Goal: Communication & Community: Ask a question

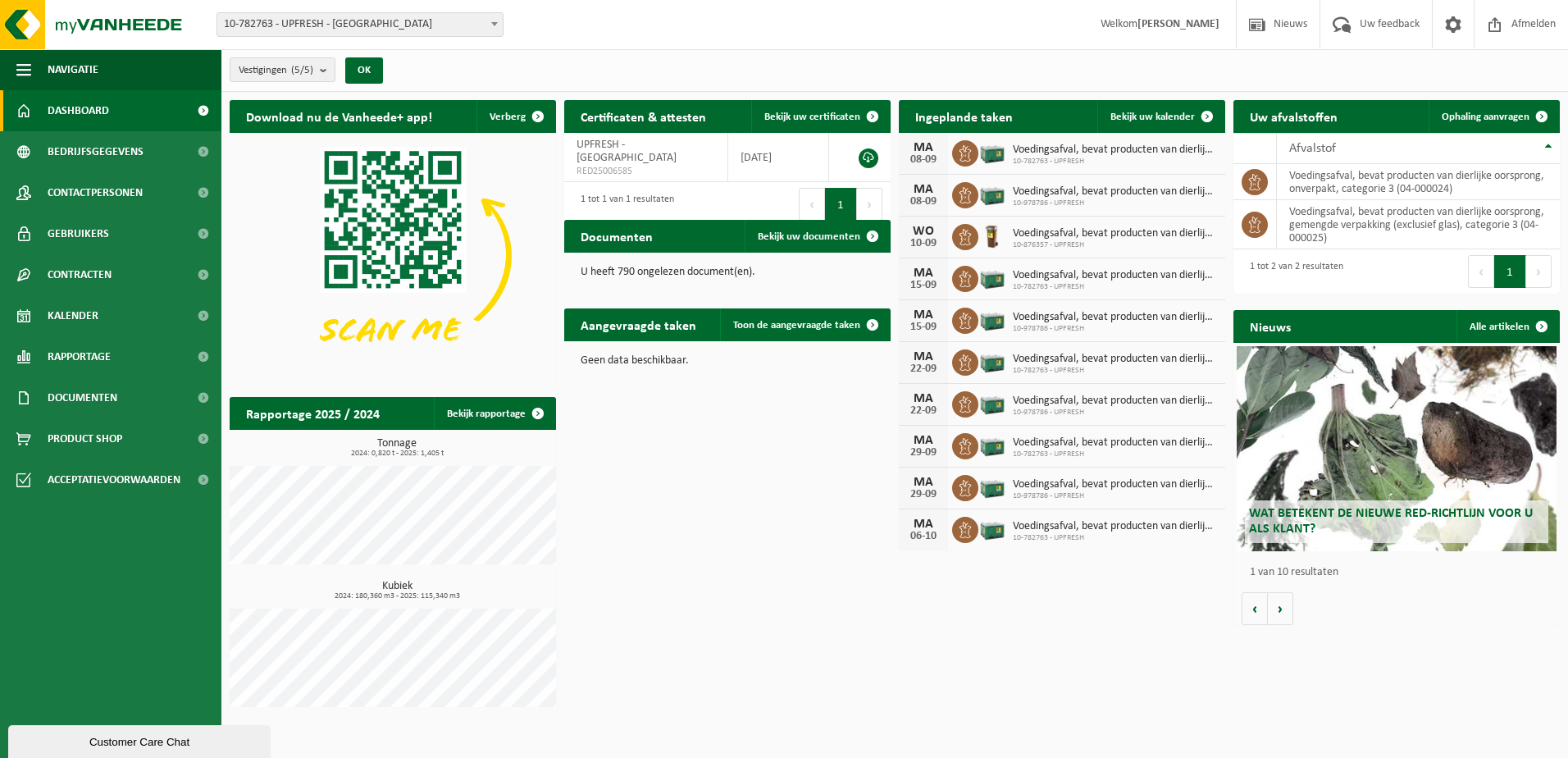
click at [104, 738] on div "Customer Care Chat" at bounding box center [139, 742] width 238 height 12
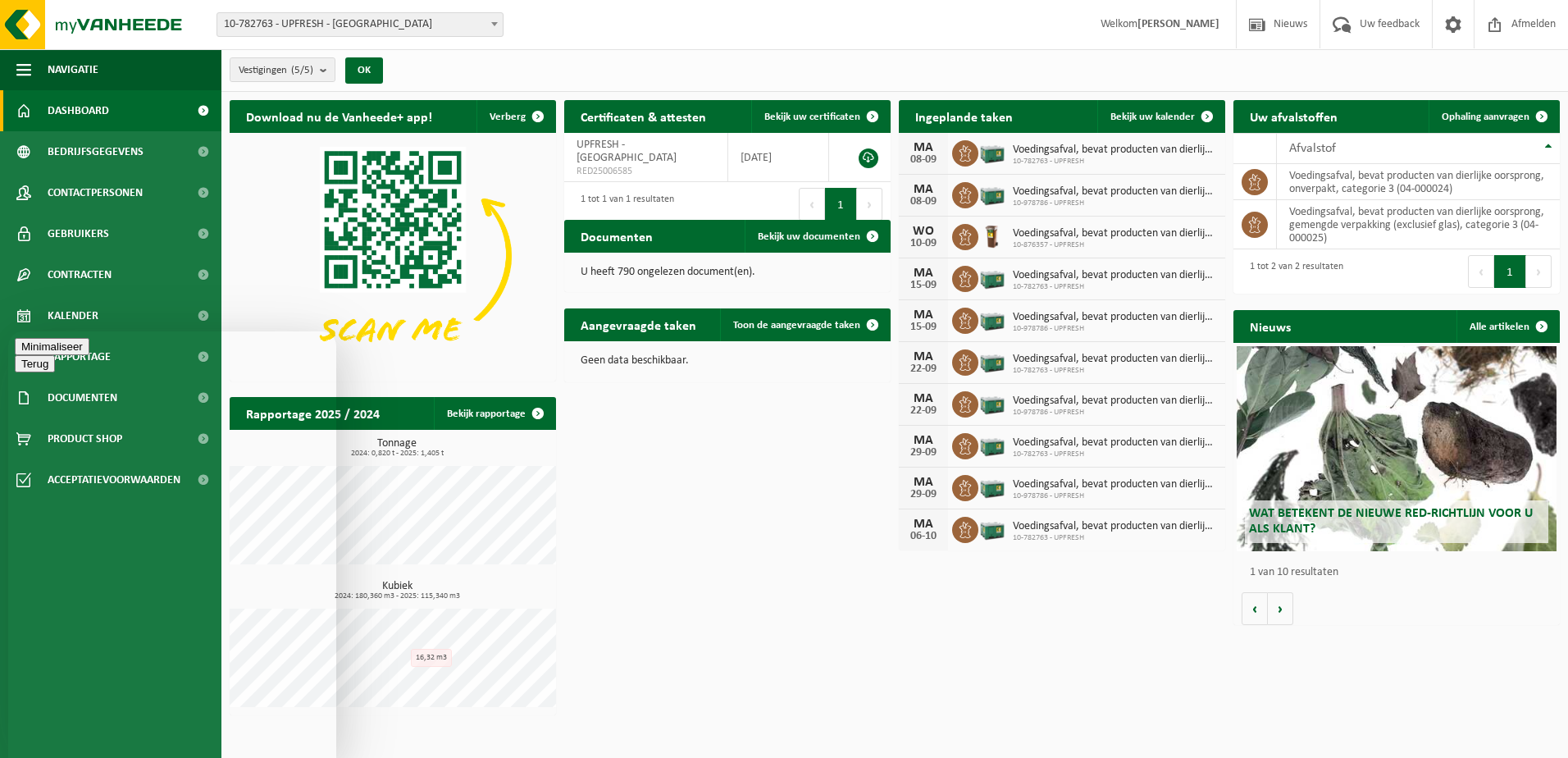
type textarea "Goedemorgen, ik heb net via mail bericht gekregen dat er morgen via GLS een pak…"
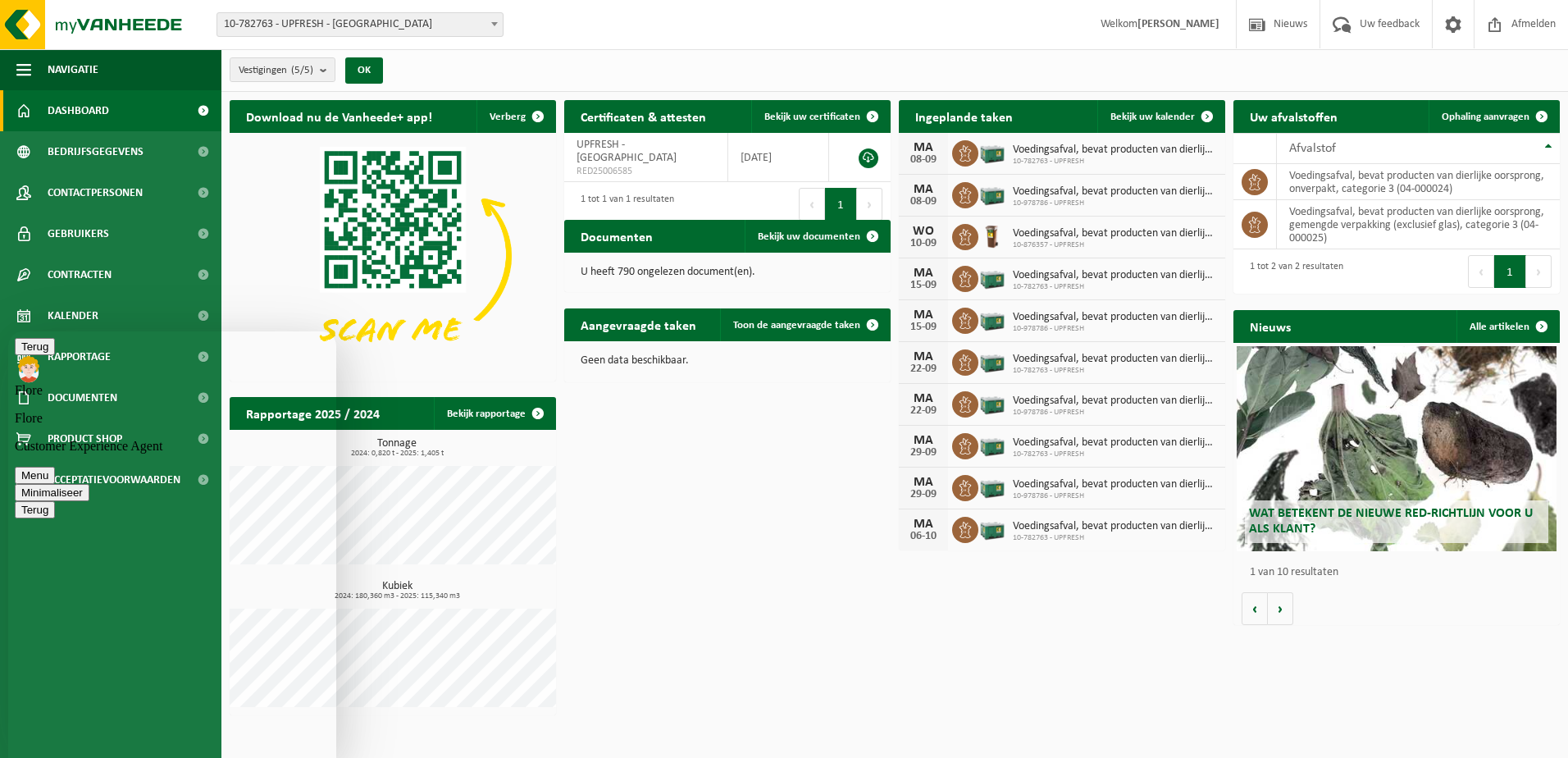
click at [477, 23] on span "10-782763 - UPFRESH - [GEOGRAPHIC_DATA]" at bounding box center [359, 25] width 285 height 23
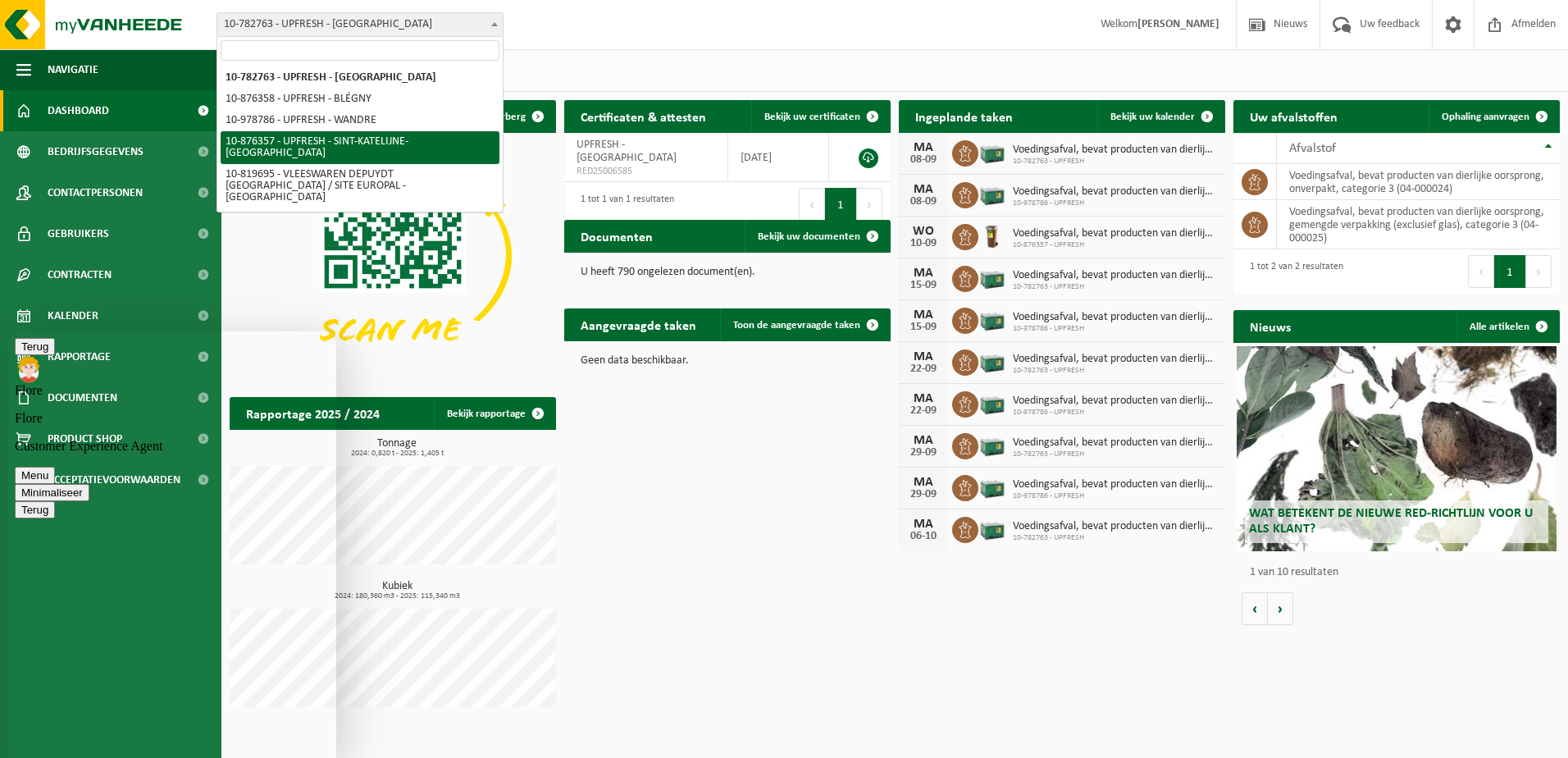
select select "107484"
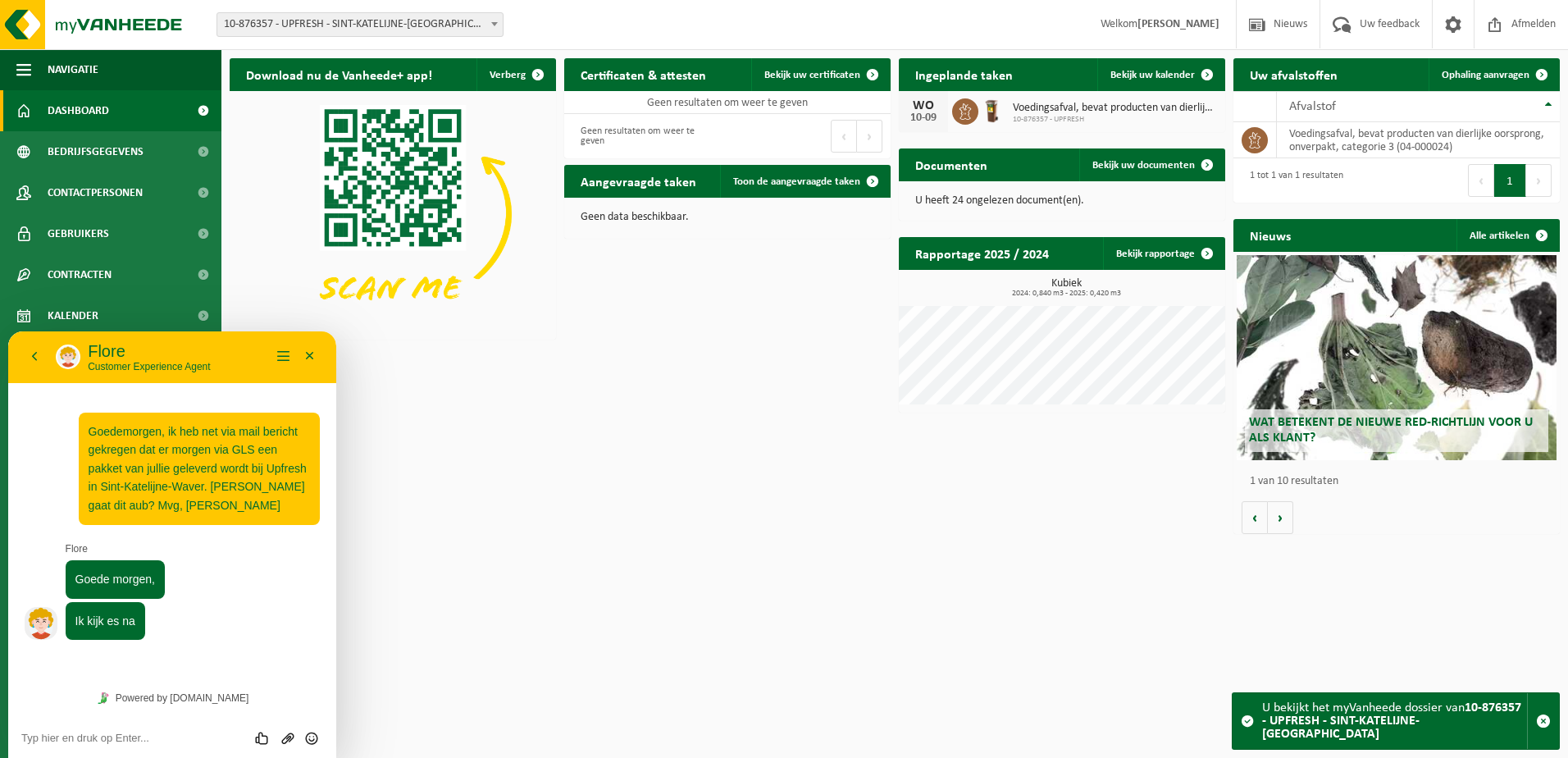
click at [1084, 107] on span "Voedingsafval, bevat producten van dierlijke oorsprong, onverpakt, categorie 3" at bounding box center [1114, 108] width 204 height 13
click at [1057, 115] on span "10-876357 - UPFRESH" at bounding box center [1114, 120] width 204 height 10
click at [927, 107] on div "WO" at bounding box center [923, 106] width 33 height 13
click at [989, 113] on img at bounding box center [991, 109] width 28 height 28
click at [1204, 76] on span at bounding box center [1207, 75] width 33 height 33
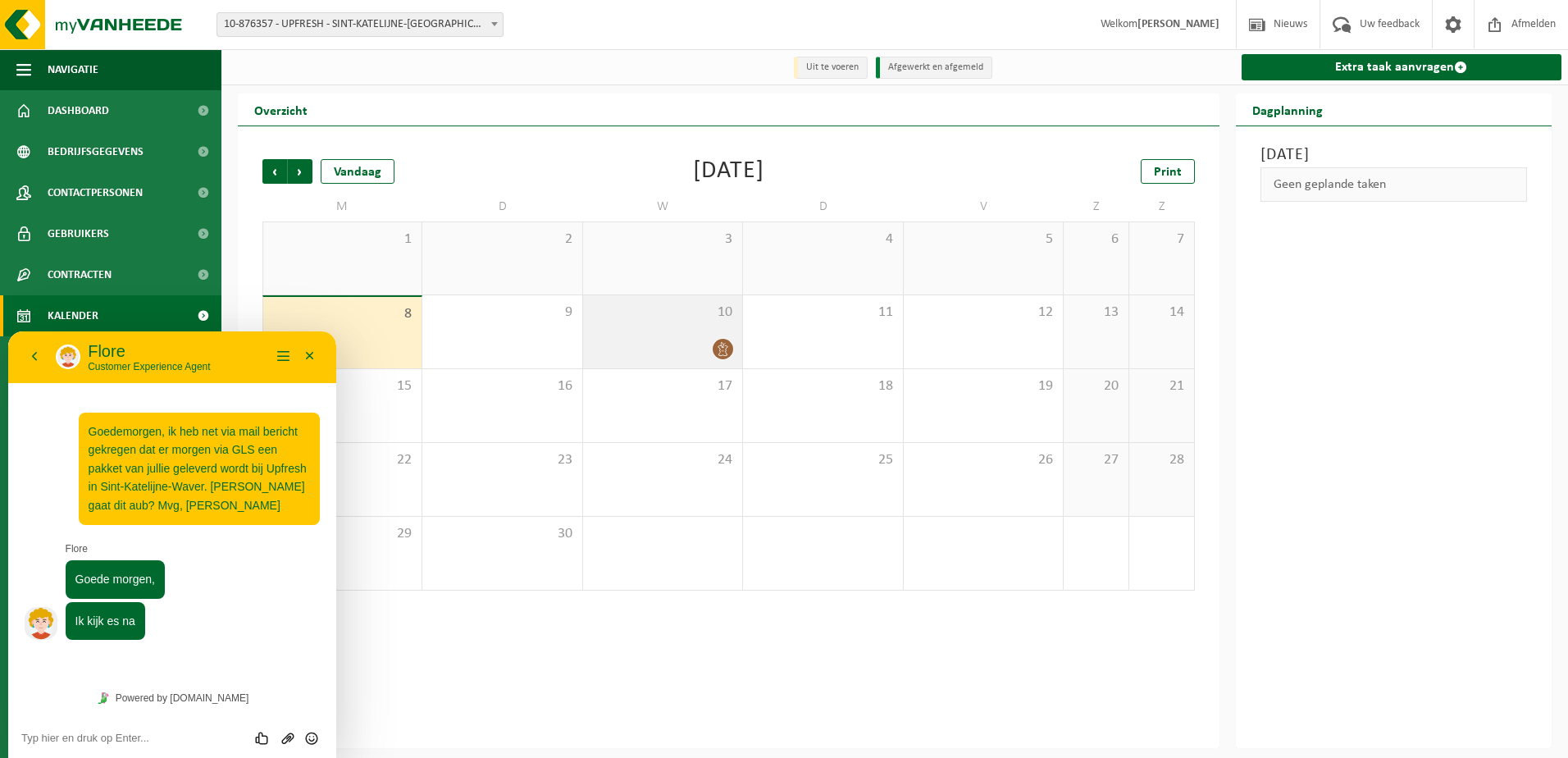
click at [702, 338] on div "10" at bounding box center [663, 332] width 159 height 73
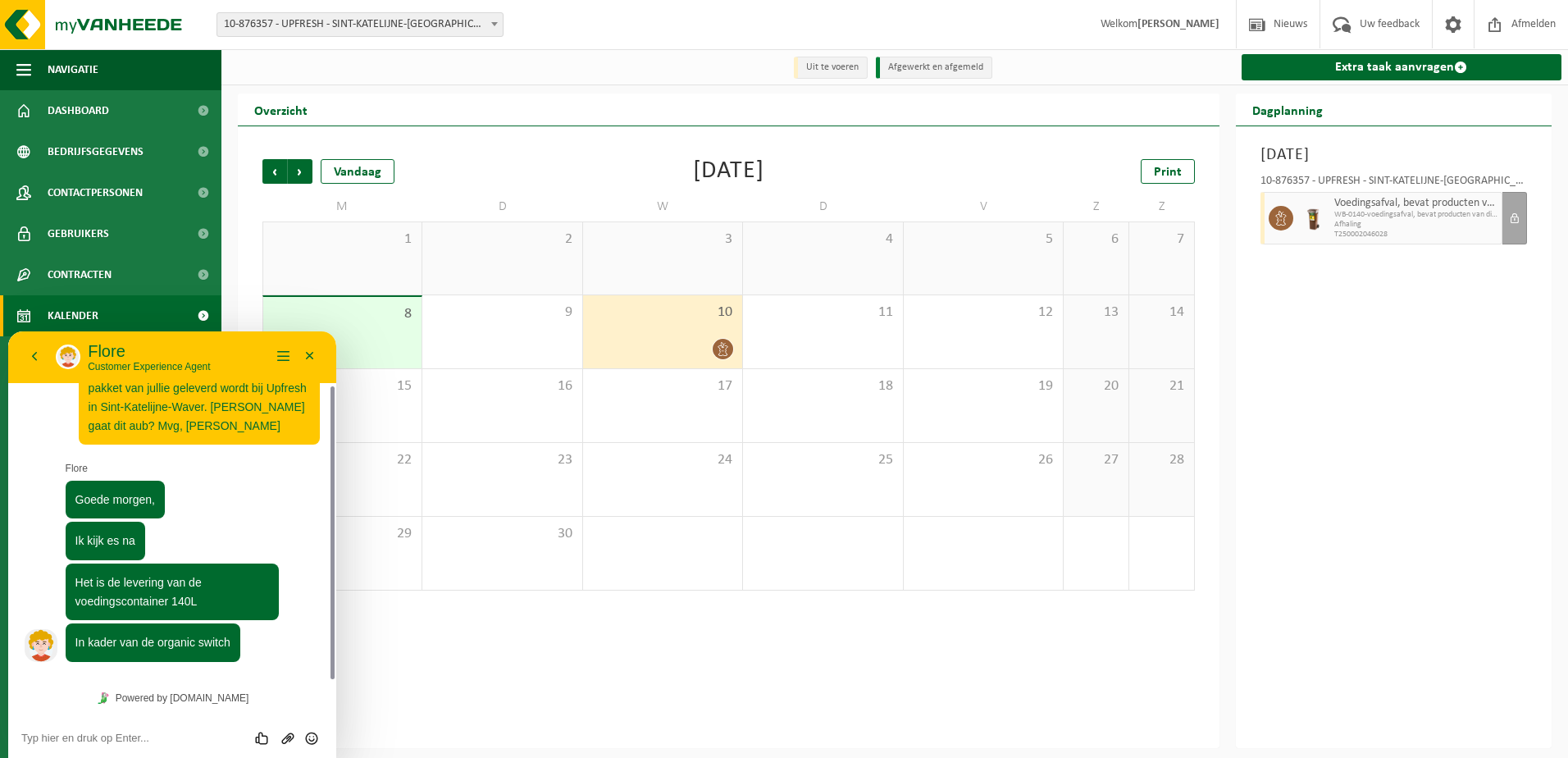
scroll to position [107, 0]
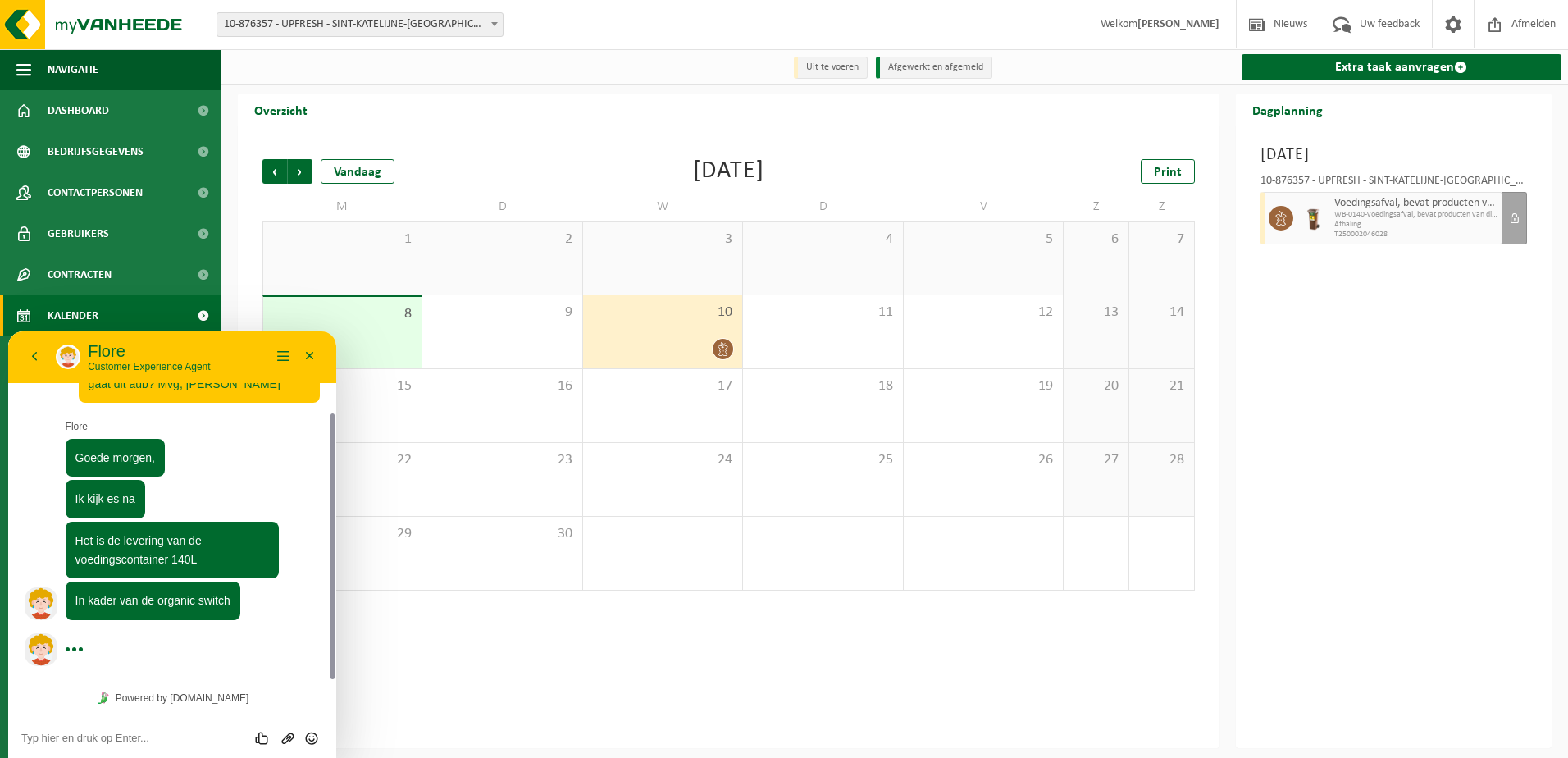
click at [222, 734] on textarea at bounding box center [172, 738] width 301 height 13
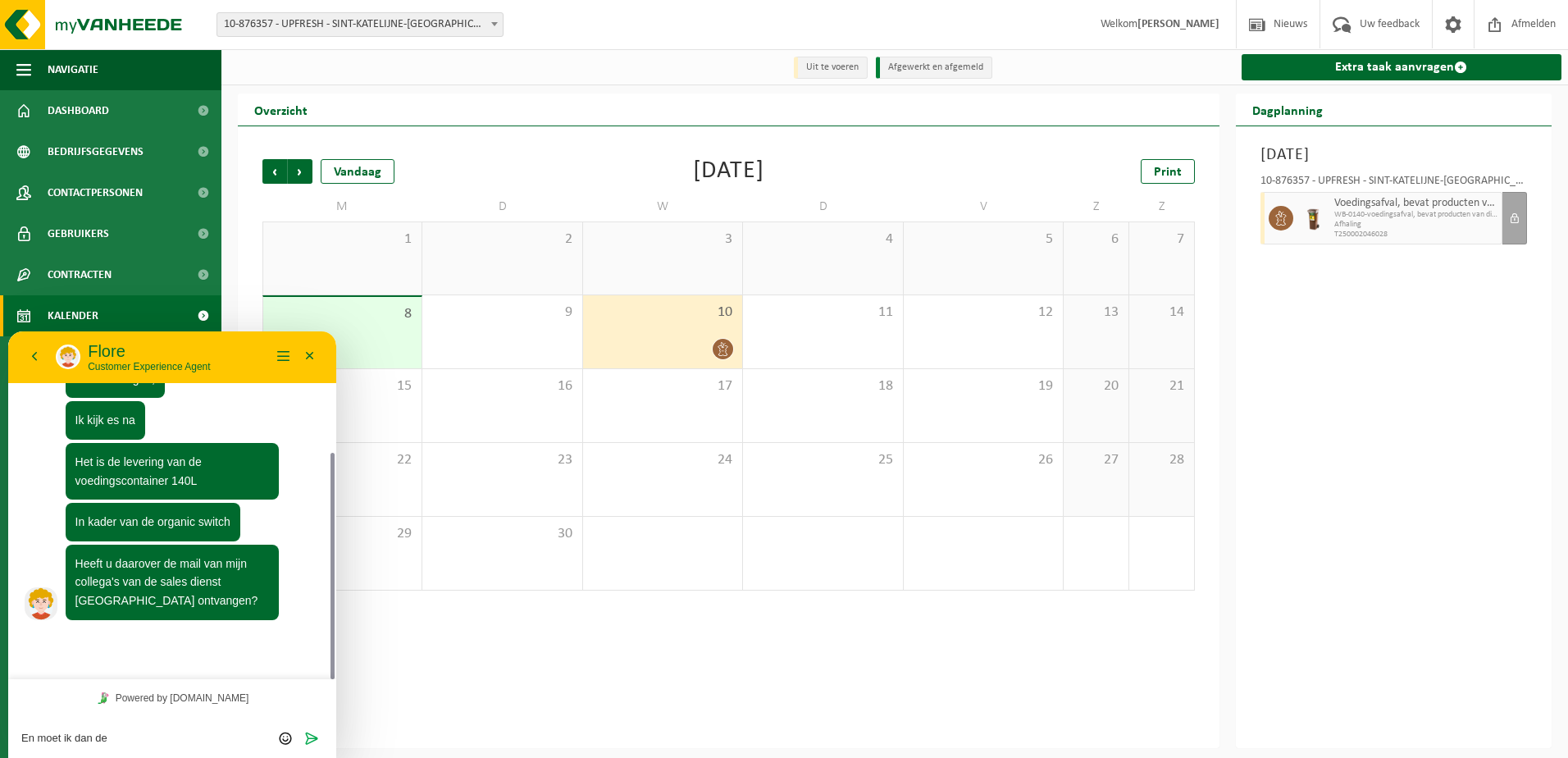
scroll to position [139, 0]
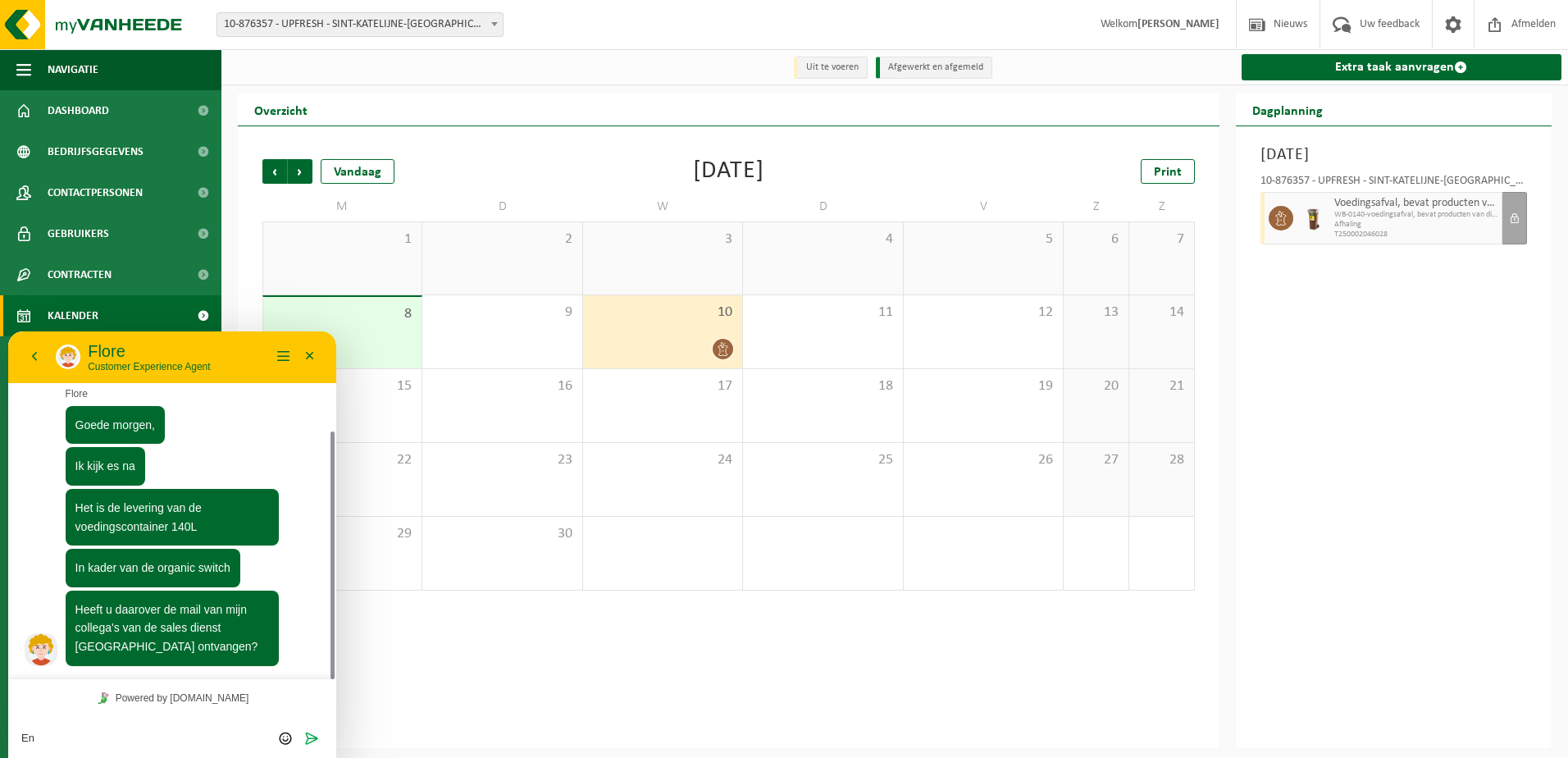
type textarea "E"
click at [290, 739] on icon "Group of buttons" at bounding box center [287, 737] width 14 height 14
paste textarea "Van Onderwerp Ontvangen Grootte Categorieën GLS Your GLS Order: T250002046259 1…"
click at [55, 740] on textarea "Van Onderwerp Ontvangen Grootte Categorieën GLS Your GLS Order: T250002046259 1…" at bounding box center [172, 738] width 301 height 13
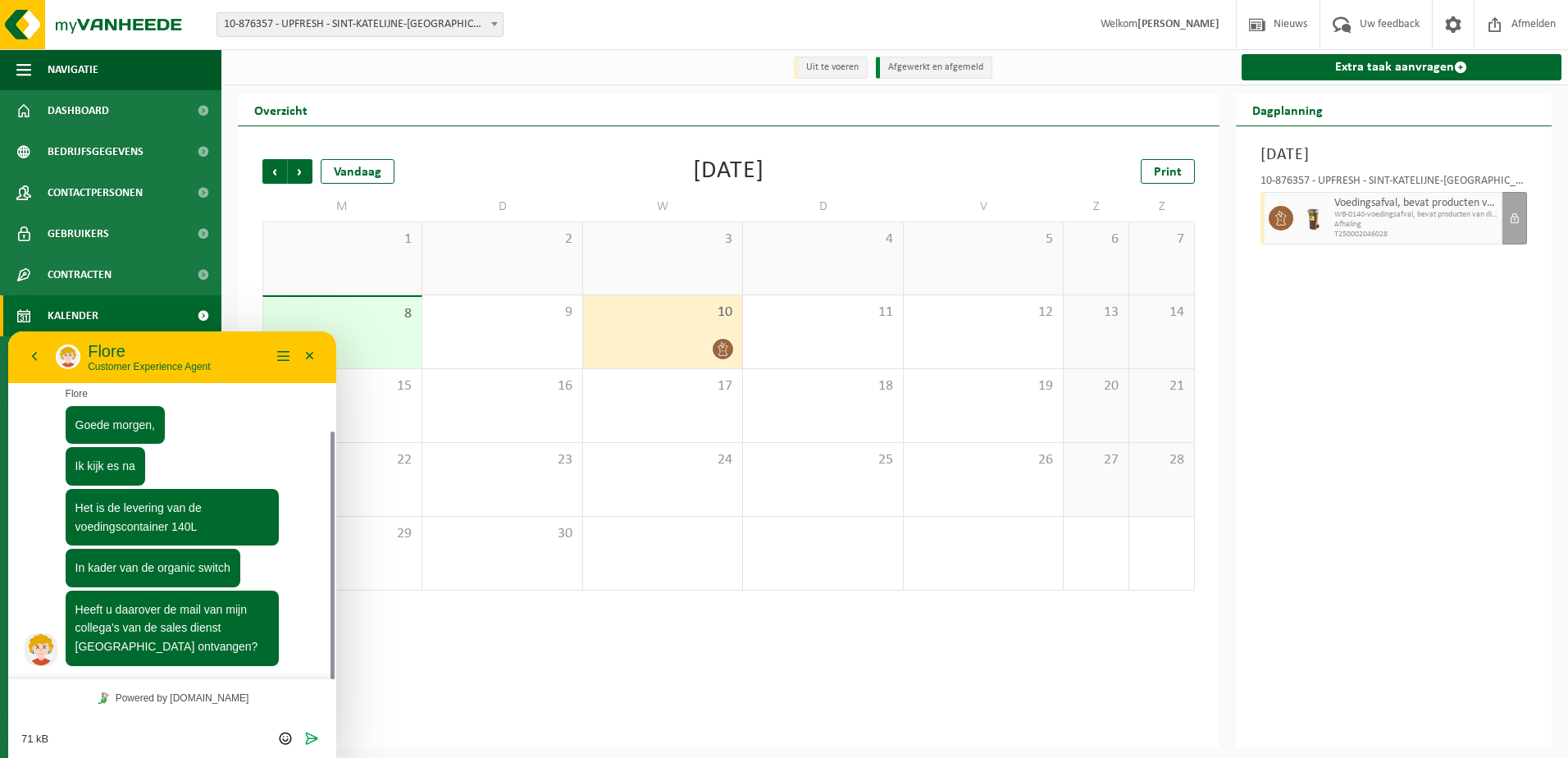
scroll to position [23, 0]
type textarea "Van Onderwerp Ontvangen Grootte Categorieën GLS Your GLS Order: T250002046259 1…"
click at [311, 724] on icon "Verzenden" at bounding box center [311, 724] width 14 height 14
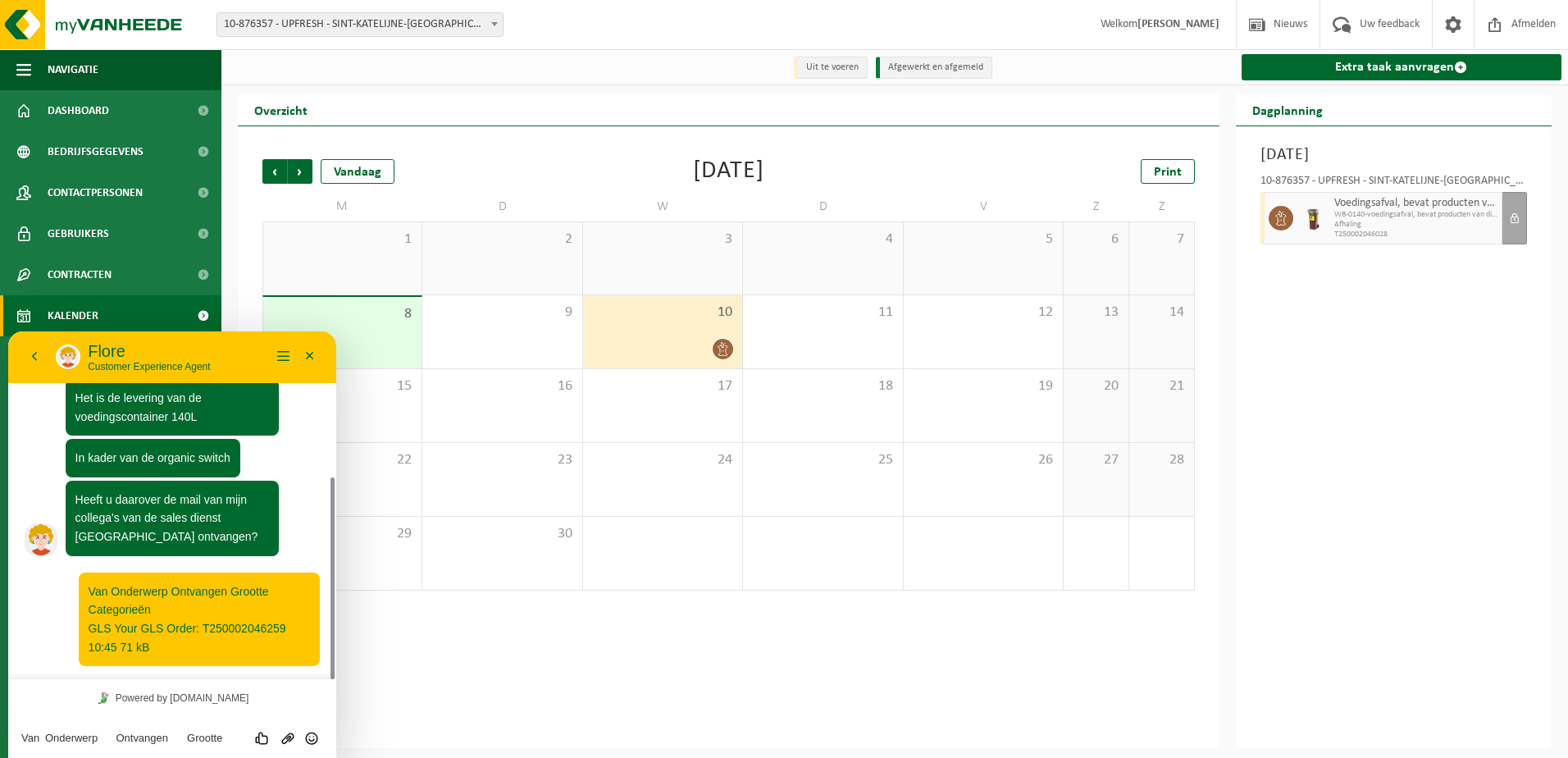
click at [118, 742] on textarea "Van Onderwerp Ontvangen Grootte Categorieën GLS Your GLS Order: T250002046259 1…" at bounding box center [172, 738] width 301 height 13
type textarea "Kan u dit lezen? Heb de mail proberen te copieren..."
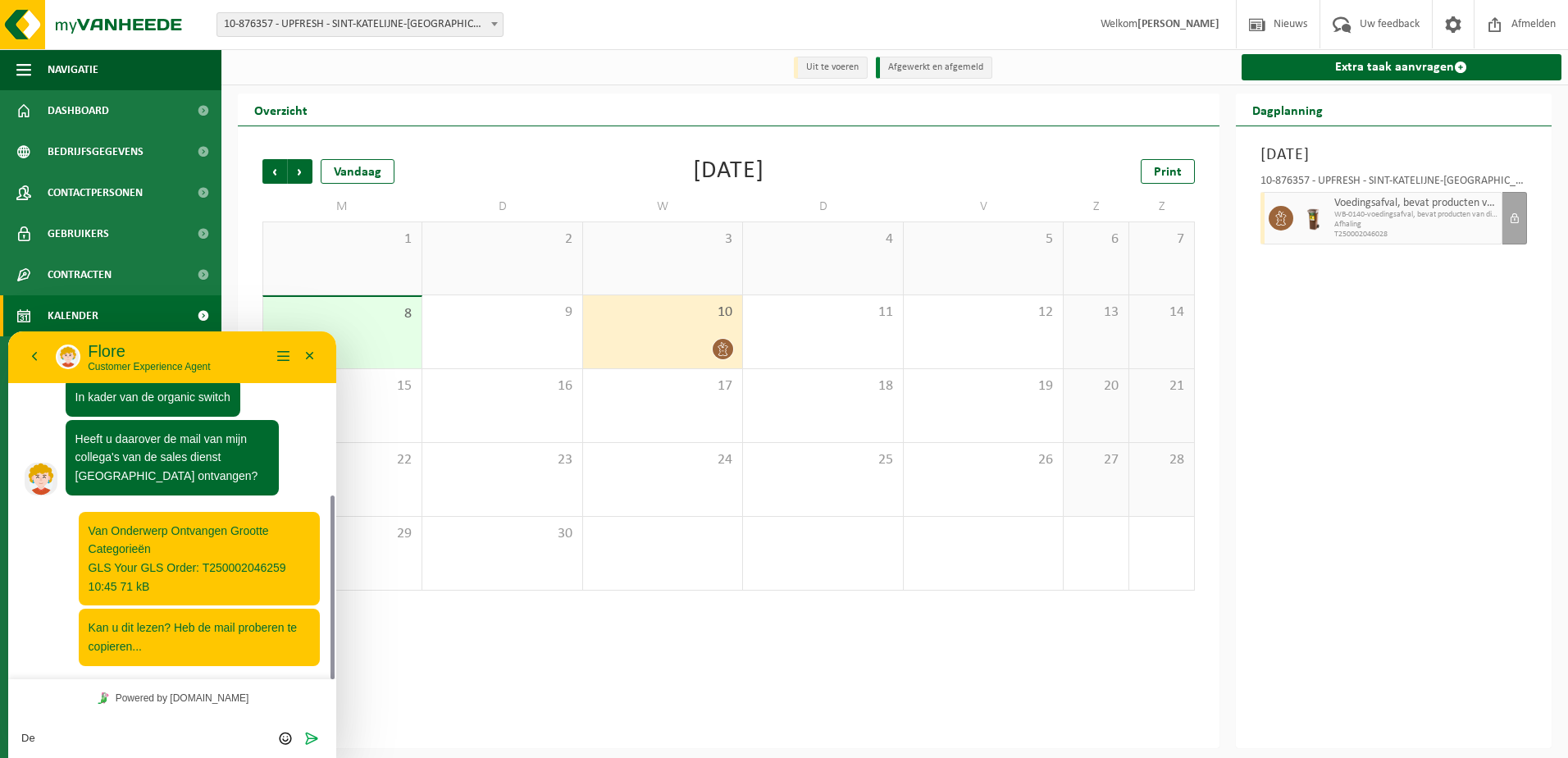
type textarea "D"
type textarea "Heb enkel een mail van GLS gekregen"
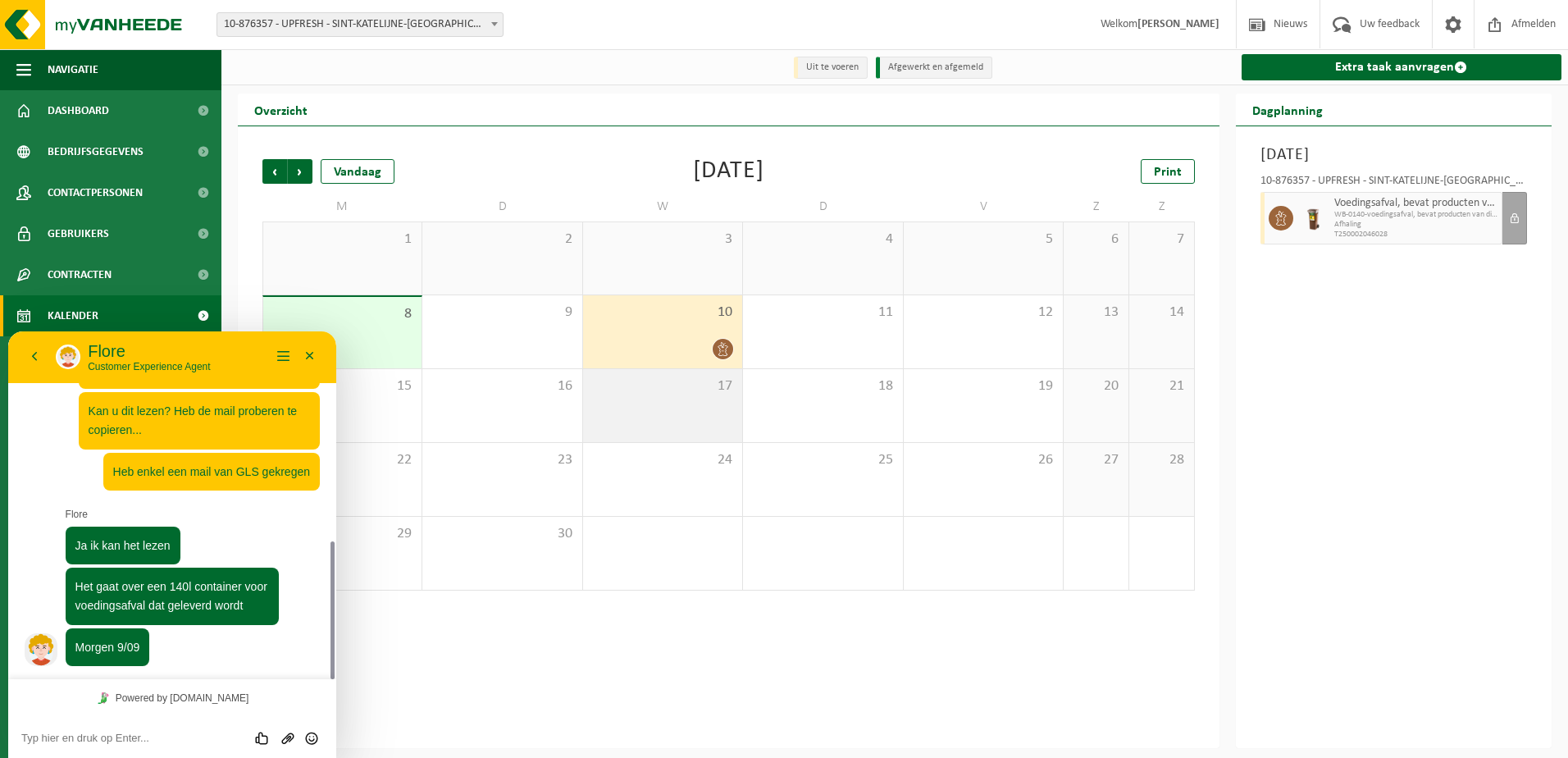
scroll to position [527, 0]
click at [42, 736] on textarea at bounding box center [172, 738] width 301 height 13
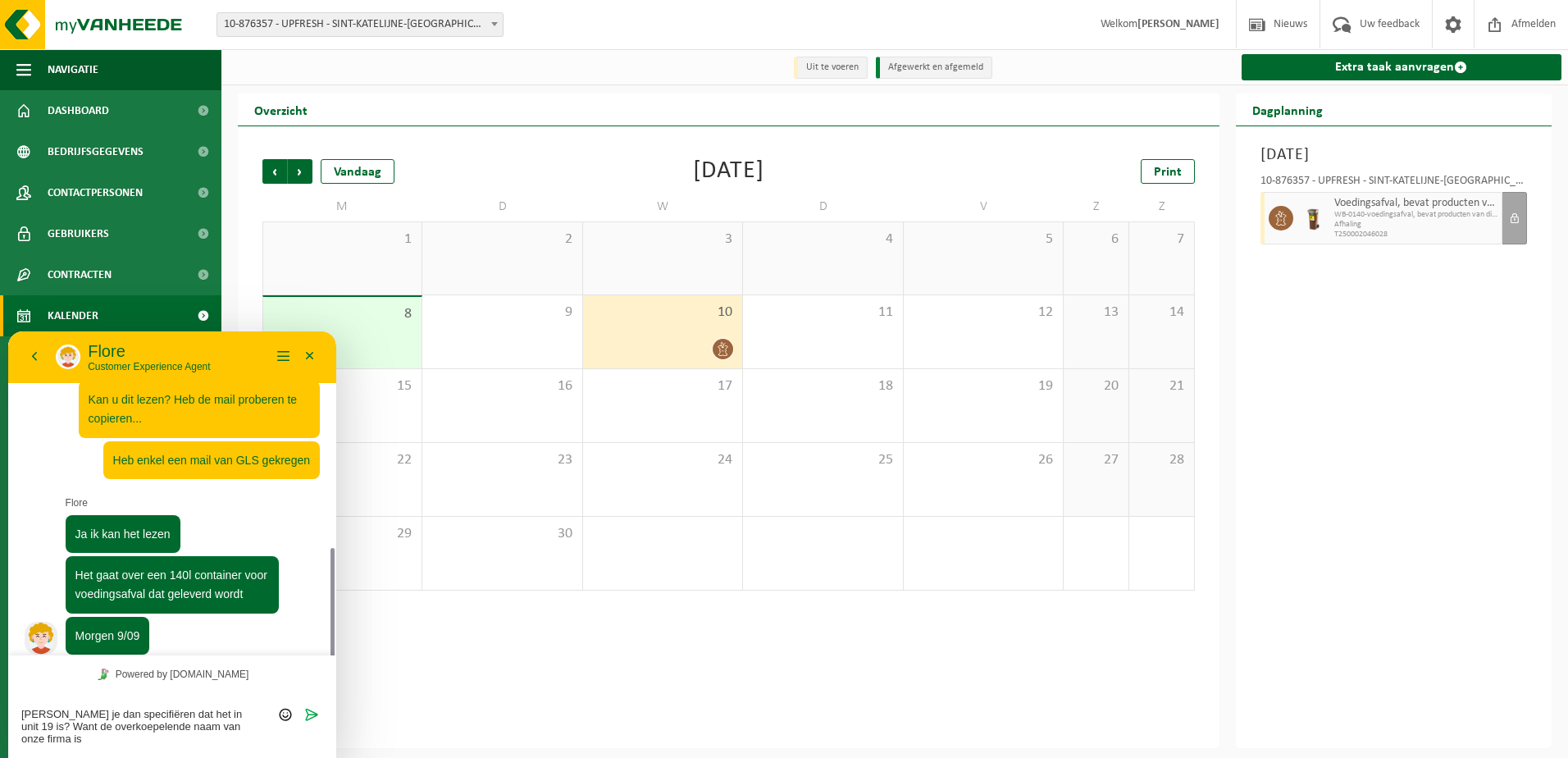
scroll to position [550, 0]
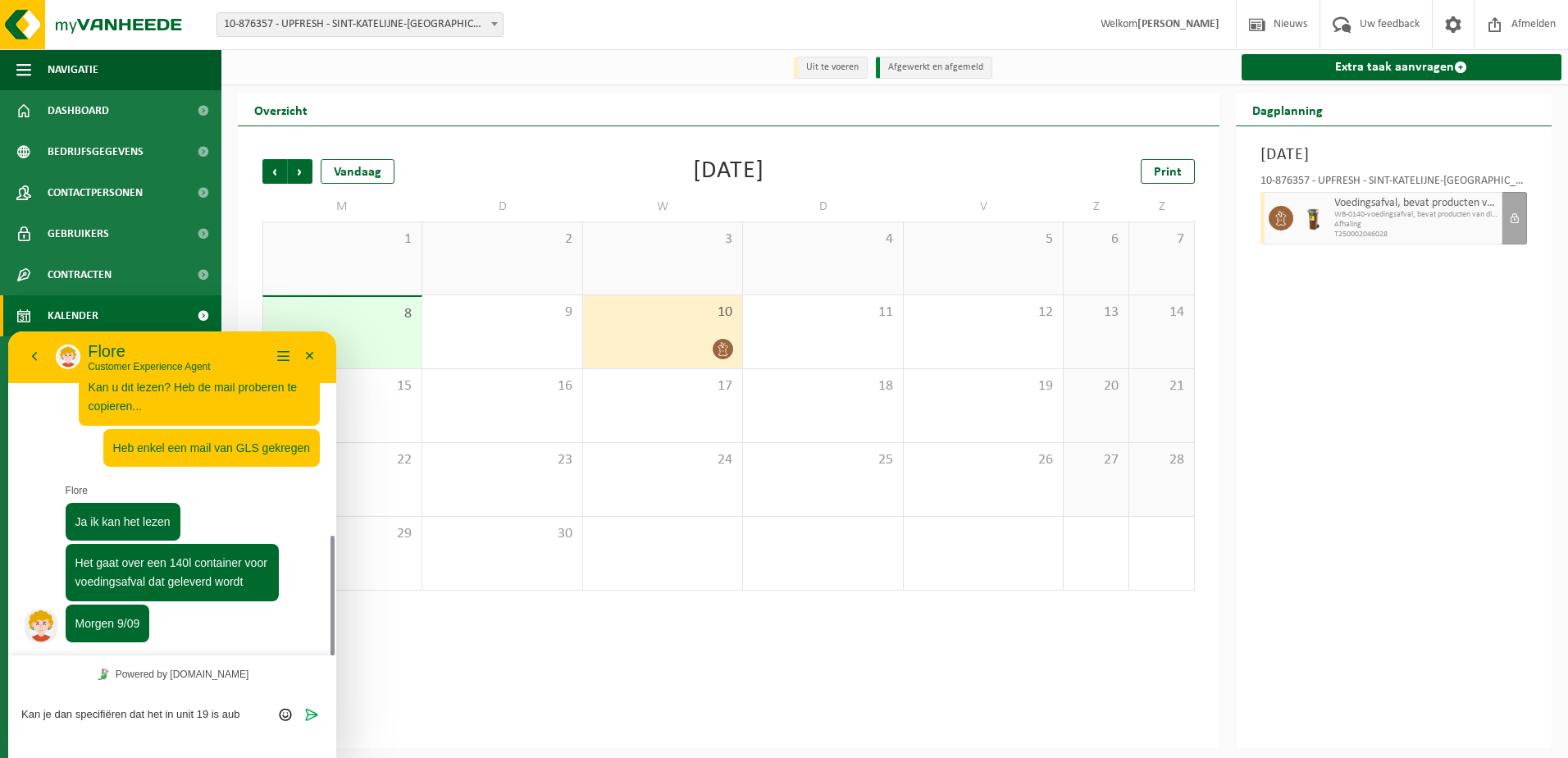
type textarea "Kan je dan specifiëren dat het in unit 19 is aub?"
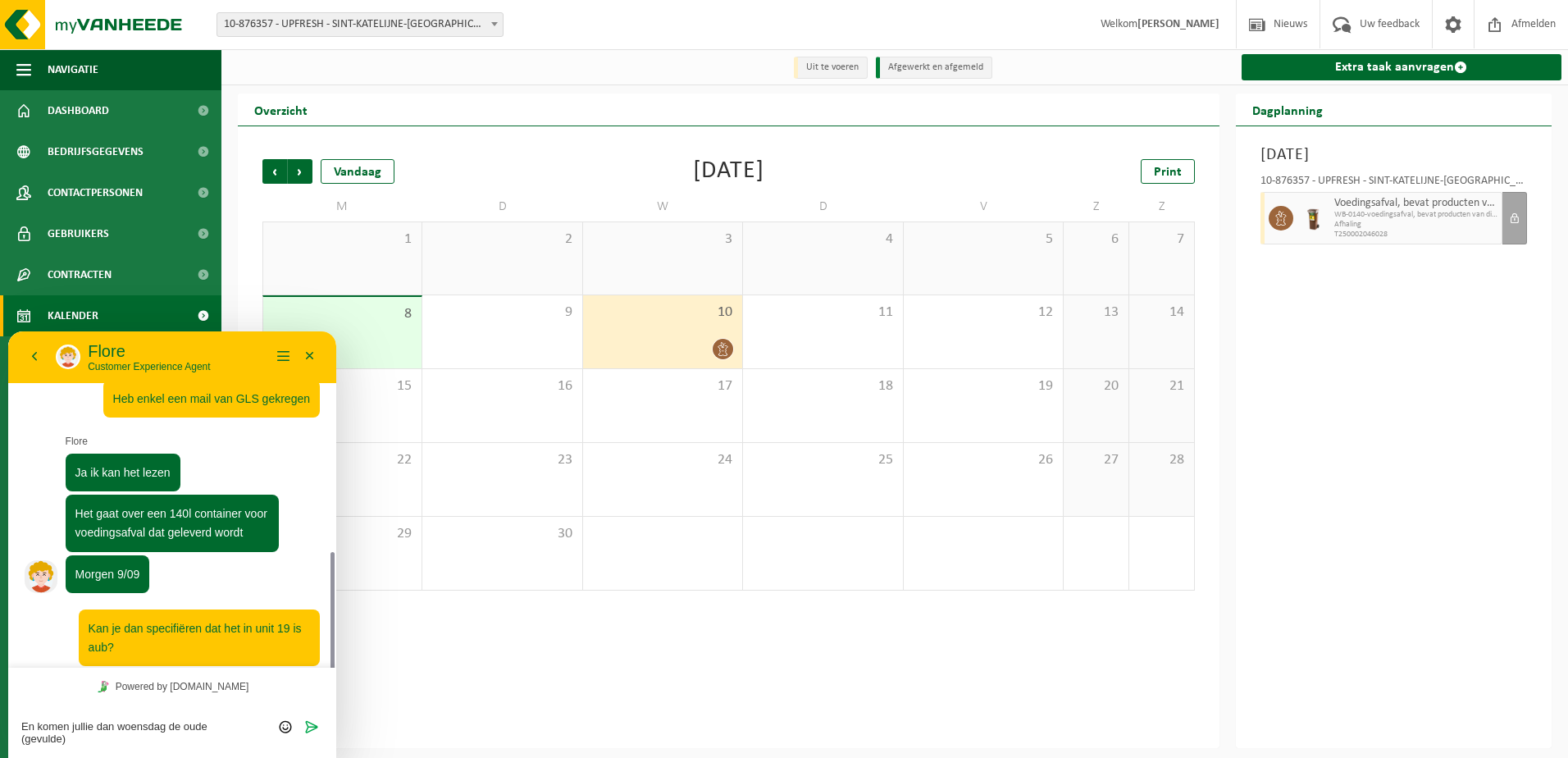
scroll to position [611, 0]
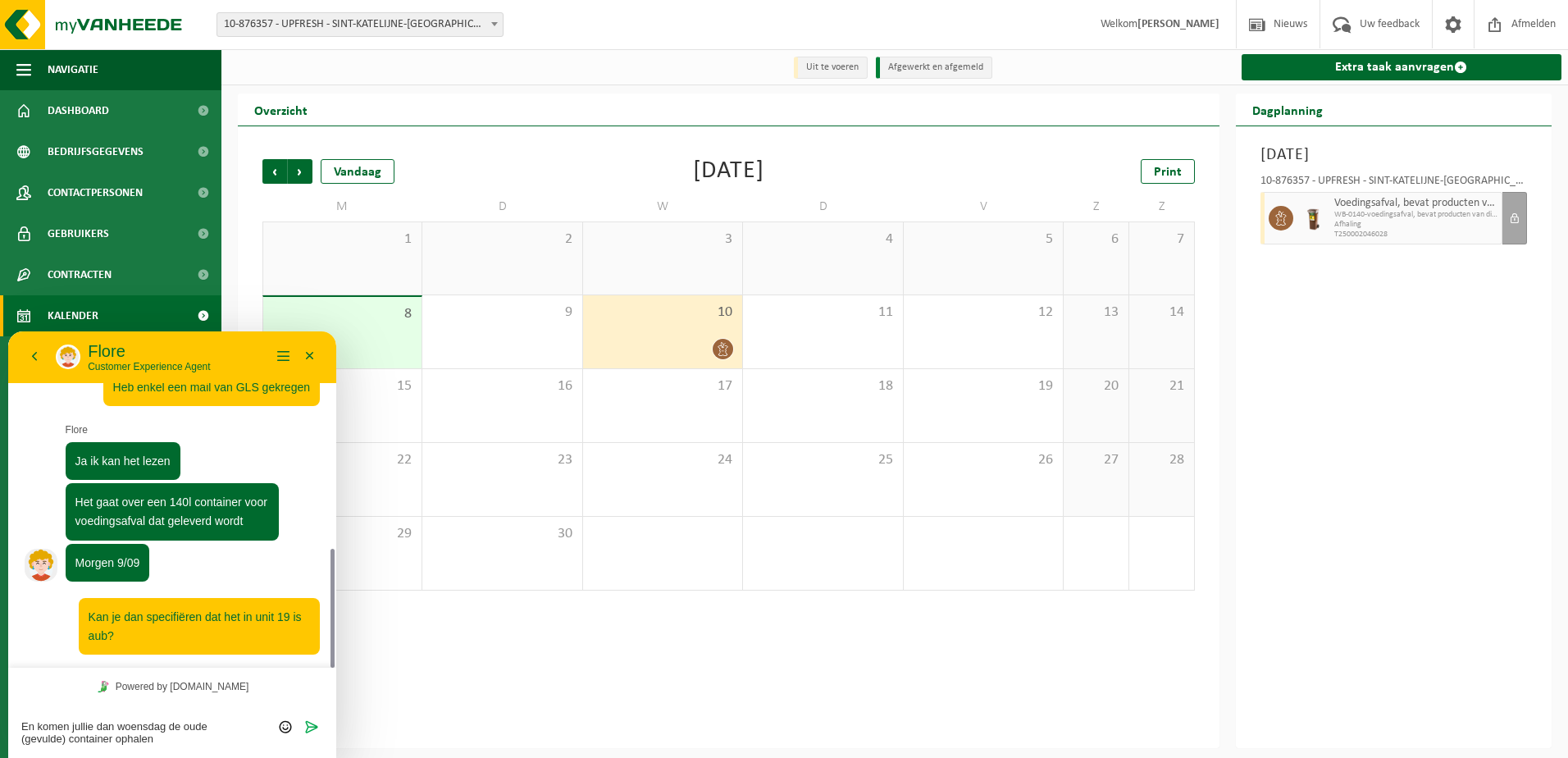
type textarea "En komen jullie dan woensdag de oude (gevulde) container ophalen?"
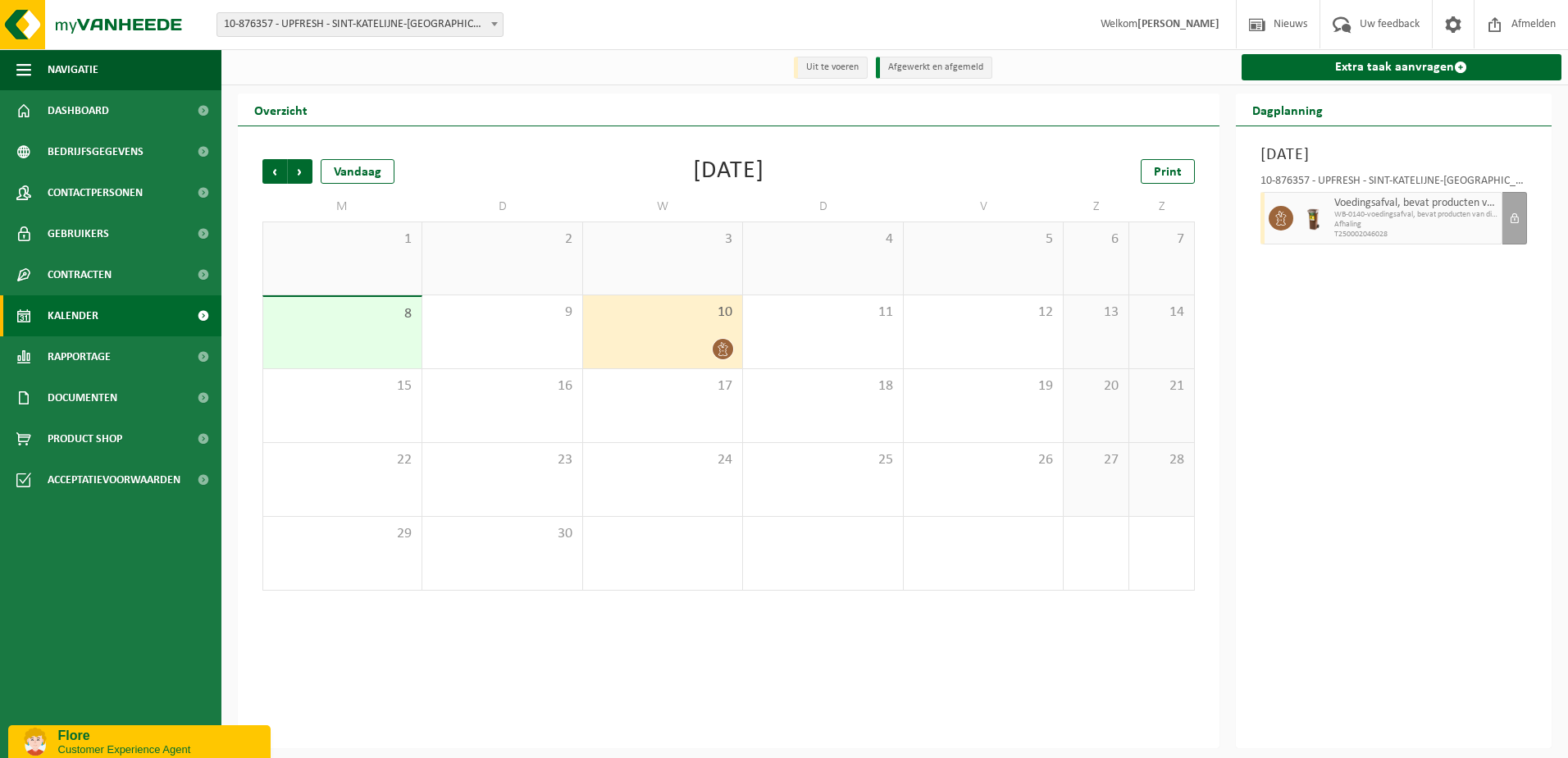
scroll to position [0, 0]
